Goal: Transaction & Acquisition: Download file/media

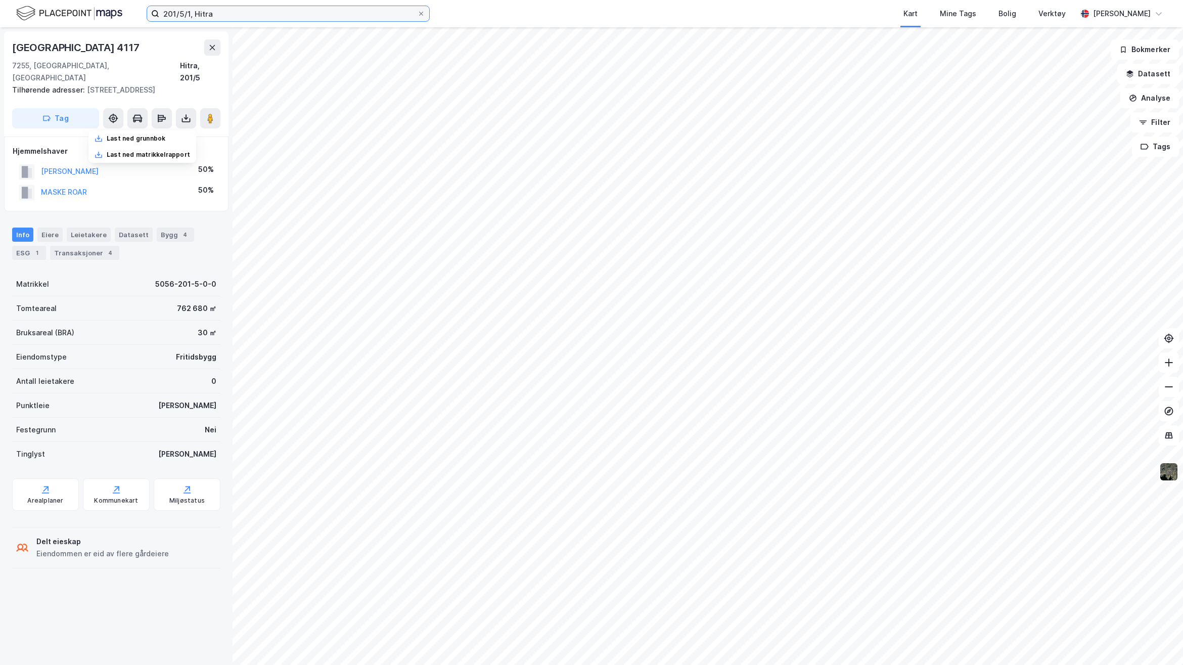
drag, startPoint x: 230, startPoint y: 17, endPoint x: 1, endPoint y: 17, distance: 229.5
click at [6, 13] on div "201/5/1, Hitra Kart Mine Tags Bolig Verktøy [PERSON_NAME]" at bounding box center [591, 13] width 1183 height 27
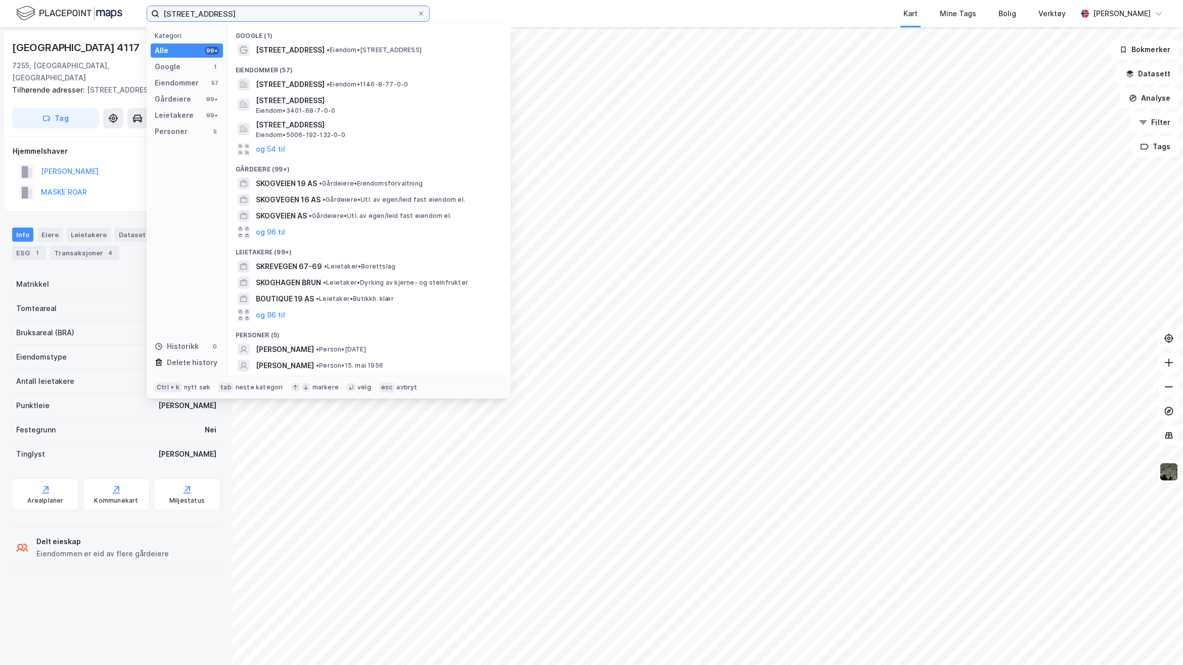
type input "[STREET_ADDRESS]"
click at [289, 61] on div "Eiendommer (39)" at bounding box center [368, 67] width 283 height 18
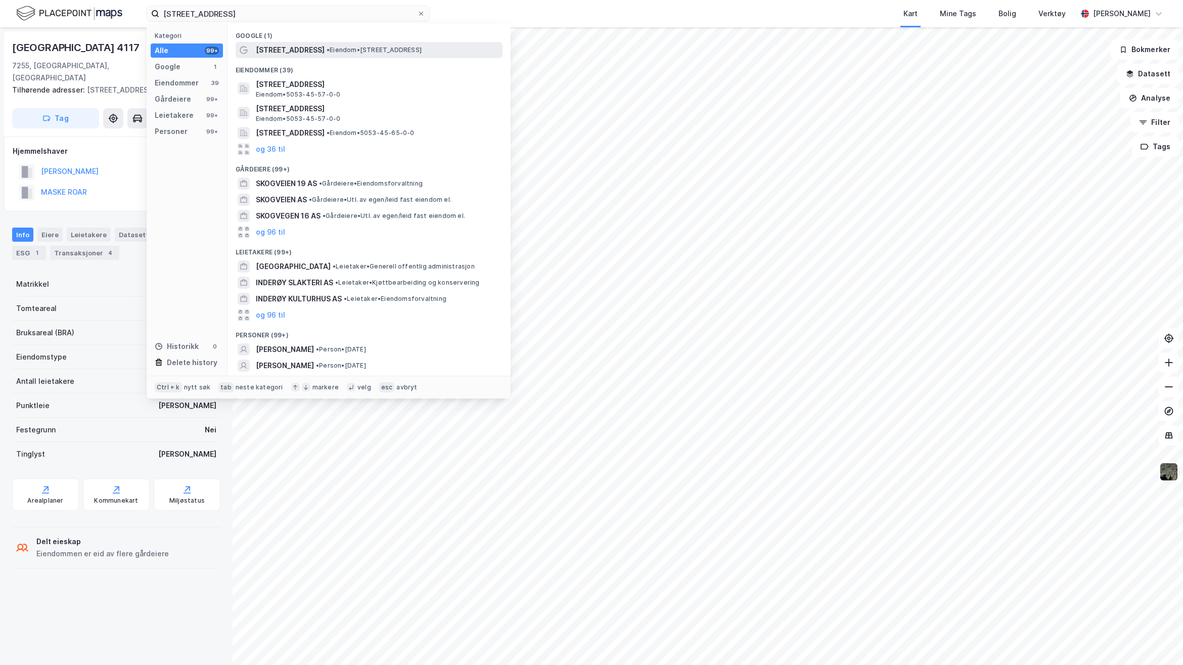
click at [289, 56] on span "[STREET_ADDRESS]" at bounding box center [290, 50] width 69 height 12
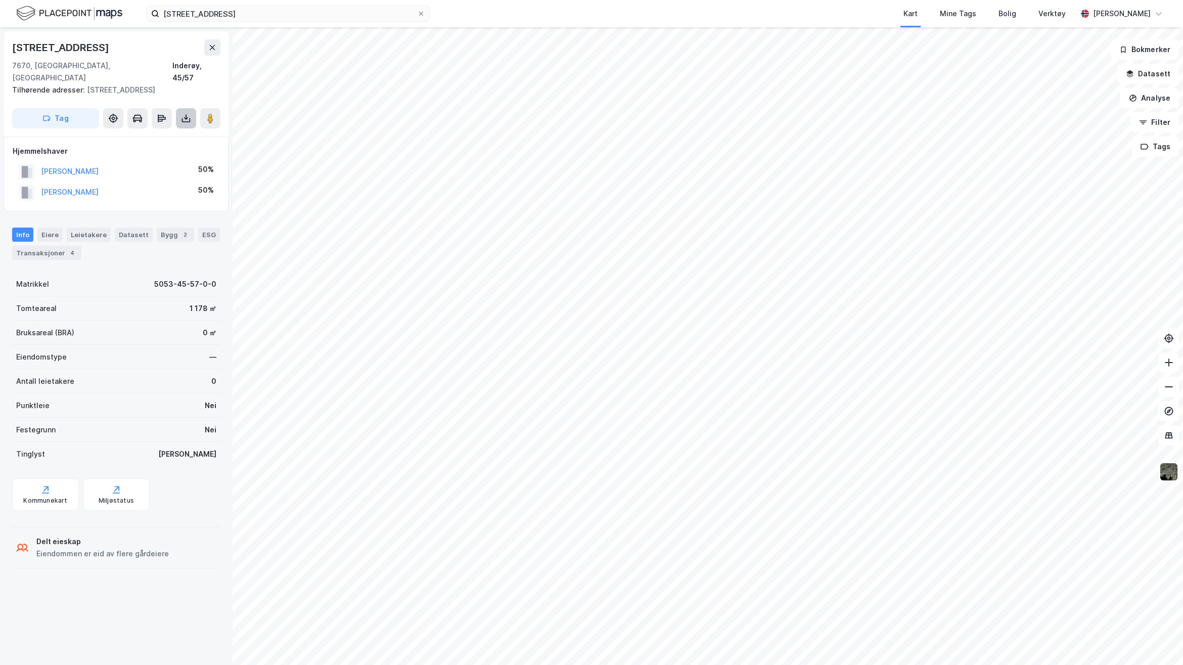
click at [185, 108] on button at bounding box center [186, 118] width 20 height 20
click at [149, 134] on div "Last ned grunnbok" at bounding box center [136, 138] width 59 height 8
